Goal: Information Seeking & Learning: Find specific fact

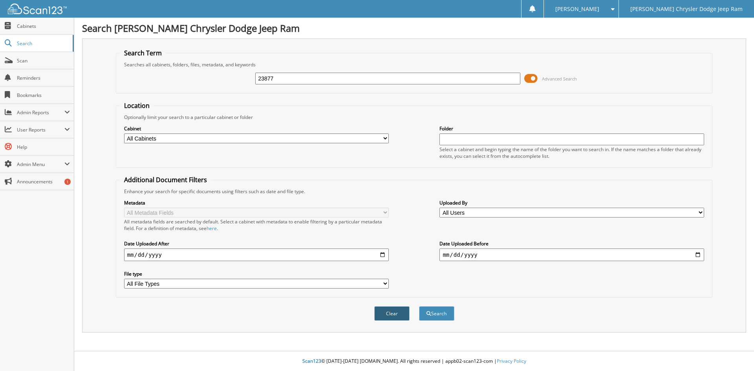
type input "23877"
click at [383, 317] on button "Clear" at bounding box center [391, 313] width 35 height 15
click at [12, 40] on span at bounding box center [8, 43] width 7 height 7
click at [308, 79] on input "text" at bounding box center [387, 79] width 265 height 12
type input "2"
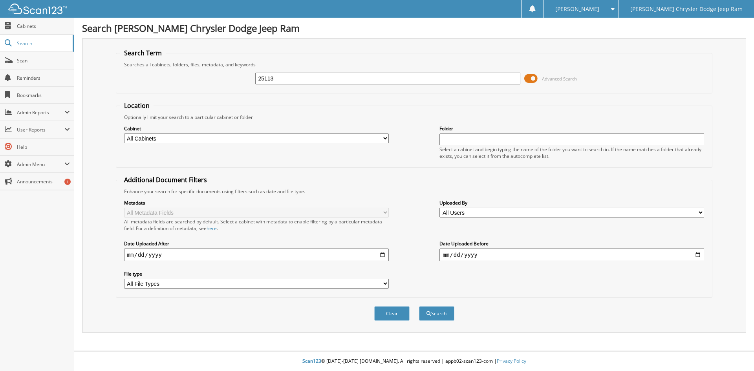
type input "25113"
click at [419, 306] on button "Search" at bounding box center [436, 313] width 35 height 15
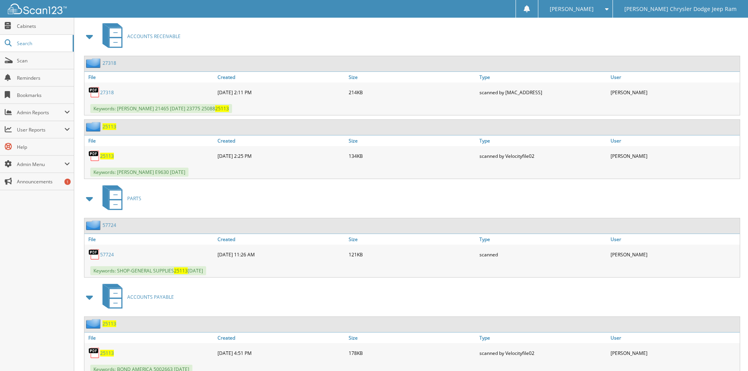
scroll to position [471, 0]
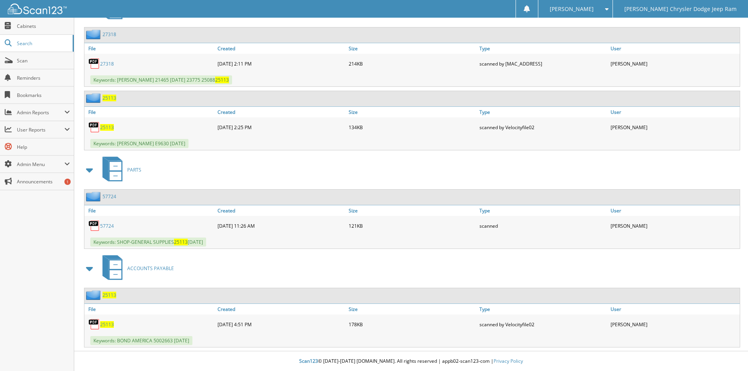
click at [107, 326] on span "25113" at bounding box center [107, 324] width 14 height 7
